Goal: Task Accomplishment & Management: Manage account settings

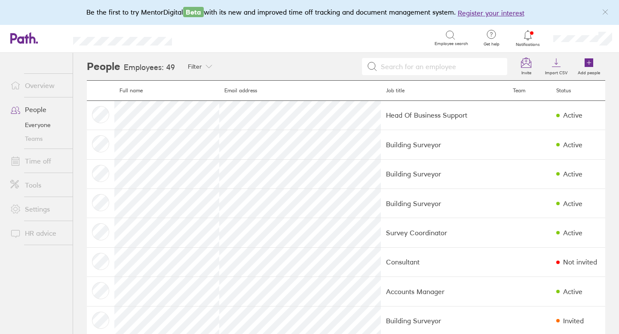
click at [529, 37] on icon at bounding box center [528, 35] width 10 height 10
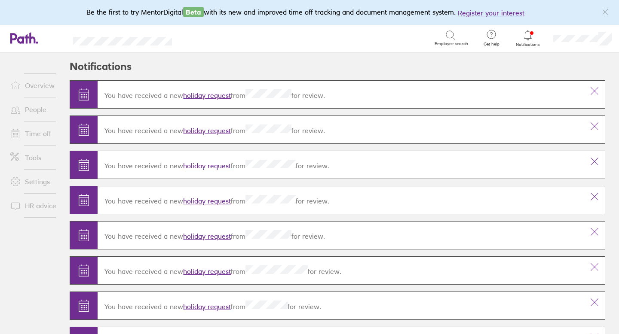
click at [220, 95] on link "holiday request" at bounding box center [207, 95] width 48 height 9
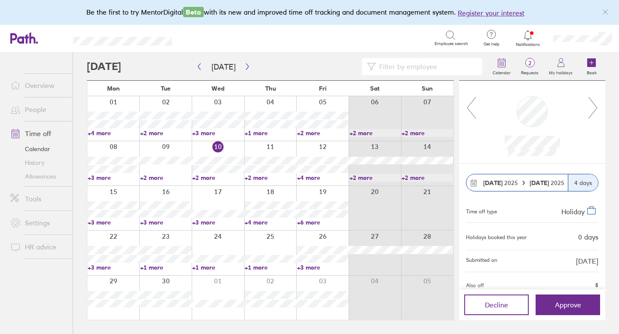
click at [470, 109] on icon at bounding box center [471, 107] width 11 height 23
click at [596, 109] on icon at bounding box center [593, 107] width 11 height 23
click at [472, 107] on icon at bounding box center [471, 107] width 11 height 23
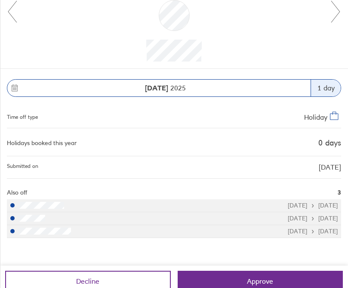
scroll to position [101, 0]
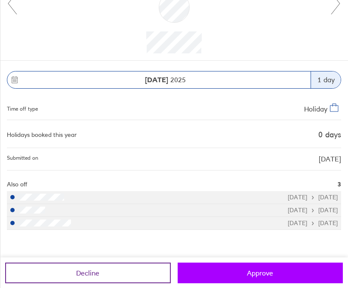
click at [234, 270] on button "Approve" at bounding box center [260, 272] width 165 height 21
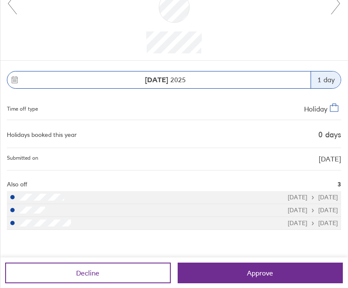
click at [336, 10] on icon at bounding box center [335, 3] width 11 height 23
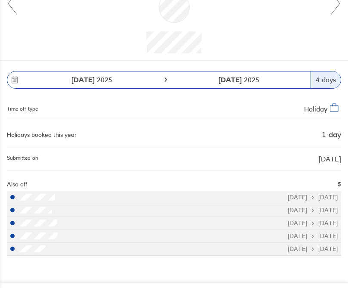
scroll to position [127, 0]
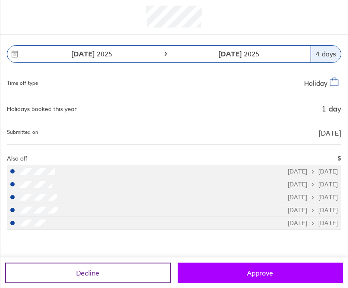
click at [265, 273] on span "Approve" at bounding box center [260, 273] width 26 height 8
